Goal: Task Accomplishment & Management: Manage account settings

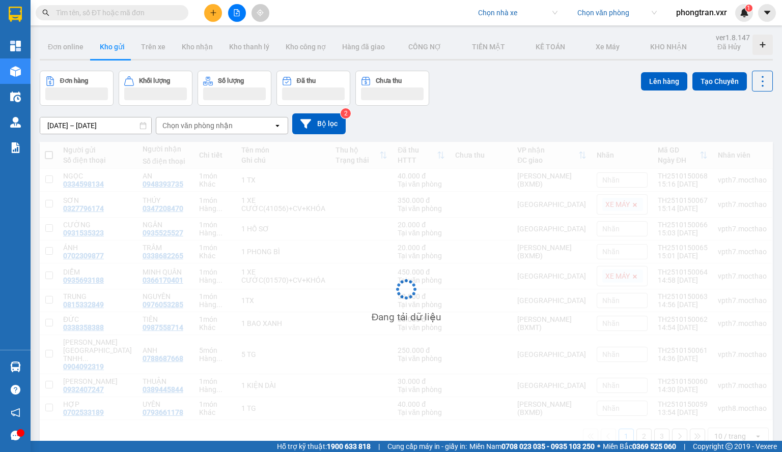
click at [495, 18] on input "search" at bounding box center [514, 12] width 72 height 15
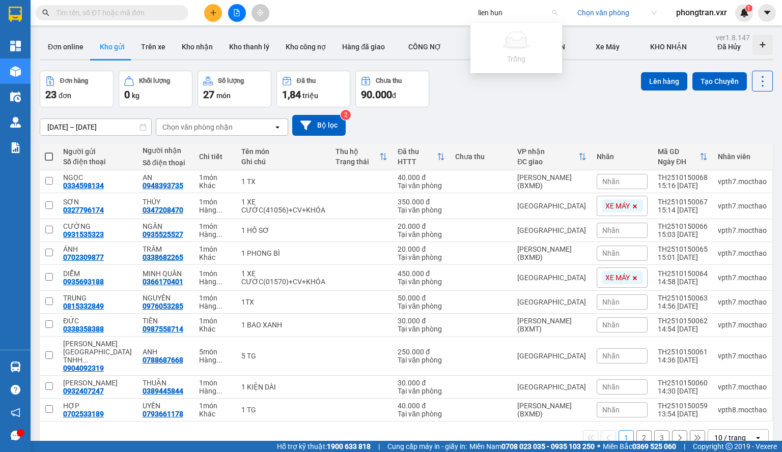
type input "lien hun"
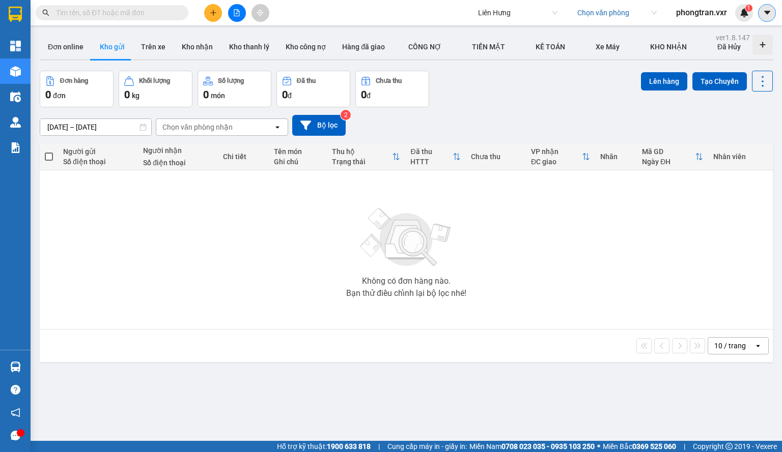
click at [774, 14] on button at bounding box center [767, 13] width 18 height 18
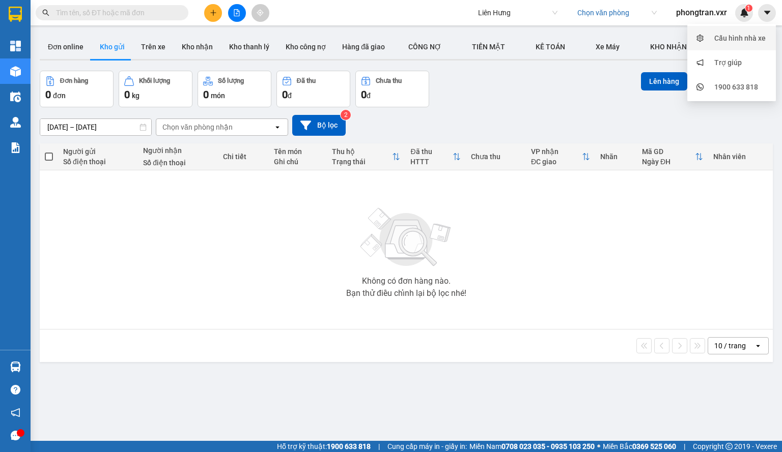
click at [748, 43] on div "Cấu hình nhà xe" at bounding box center [739, 38] width 51 height 11
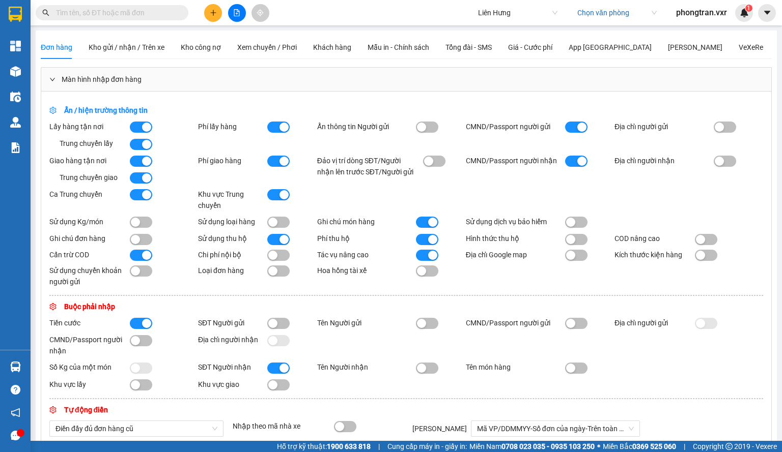
click at [363, 48] on div "Đơn hàng Kho gửi / nhận / Trên xe Kho công nợ Xem chuyến / Phơi Khách hàng Mẫu …" at bounding box center [402, 47] width 722 height 23
click at [381, 45] on span "Mẫu in - Chính sách" at bounding box center [398, 47] width 62 height 8
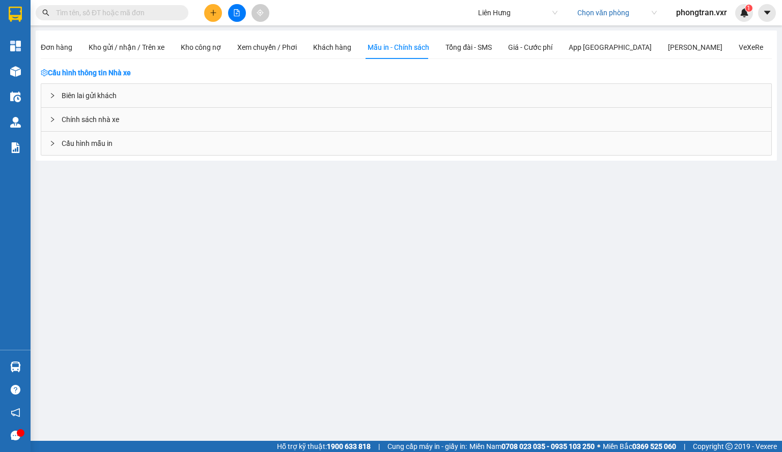
click at [149, 95] on div "Biên lai gửi khách" at bounding box center [406, 95] width 730 height 23
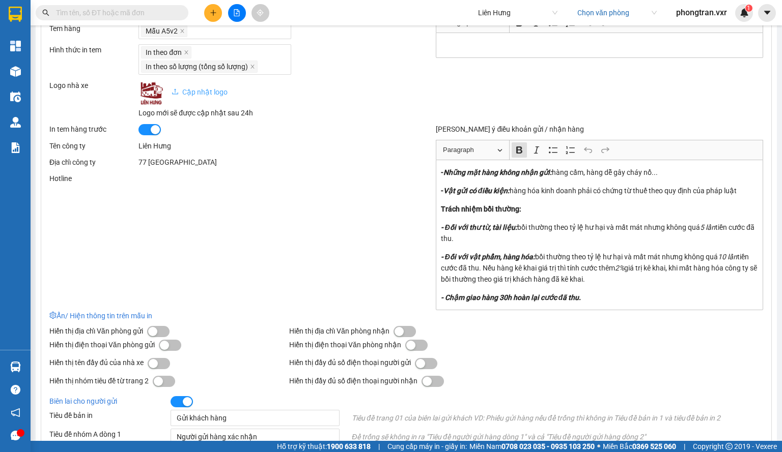
scroll to position [204, 0]
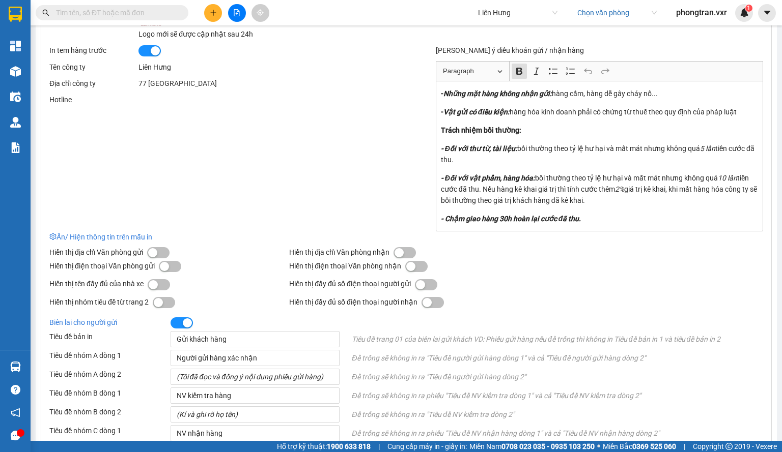
click at [428, 302] on div "button" at bounding box center [426, 302] width 9 height 9
click at [429, 283] on button "button" at bounding box center [426, 284] width 22 height 11
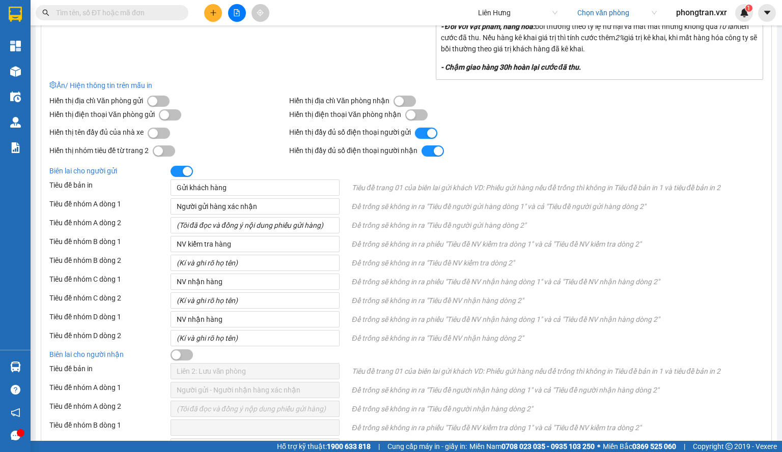
scroll to position [356, 0]
click at [409, 117] on div "button" at bounding box center [410, 113] width 9 height 9
click at [399, 98] on div "button" at bounding box center [398, 100] width 9 height 9
click at [156, 98] on div "button" at bounding box center [152, 100] width 9 height 9
click at [173, 115] on button "button" at bounding box center [170, 113] width 22 height 11
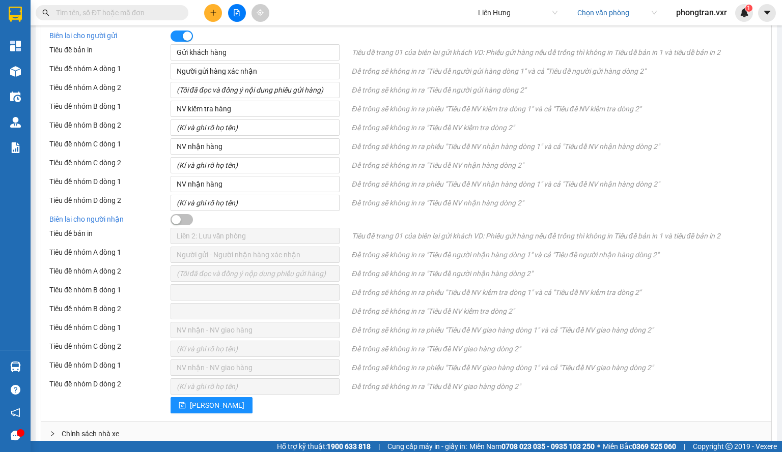
scroll to position [523, 0]
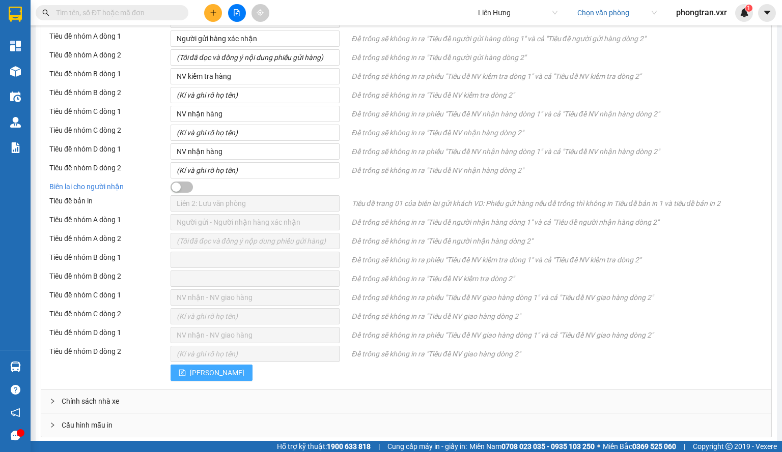
click at [194, 370] on span "[PERSON_NAME]" at bounding box center [217, 372] width 54 height 11
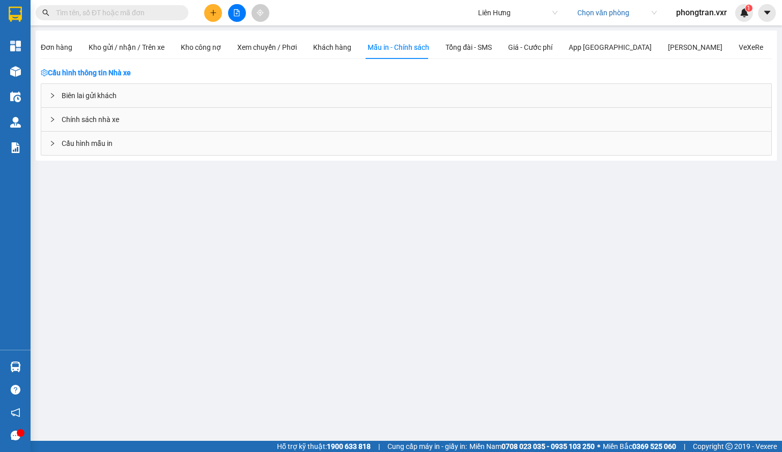
scroll to position [0, 0]
